Goal: Transaction & Acquisition: Purchase product/service

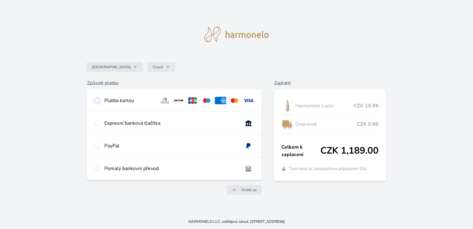
click at [97, 100] on input "radio" at bounding box center [96, 100] width 5 height 5
radio input "true"
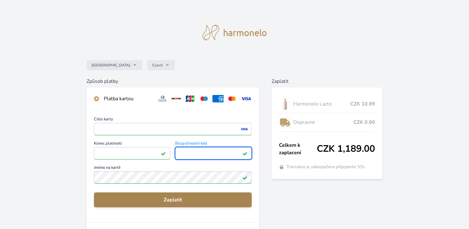
click at [190, 202] on span "Zaplatit" at bounding box center [173, 199] width 148 height 7
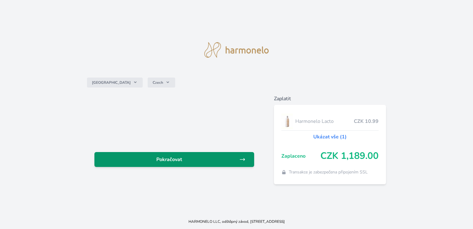
click at [249, 163] on link "Pokračovat" at bounding box center [174, 159] width 160 height 15
